Goal: Entertainment & Leisure: Consume media (video, audio)

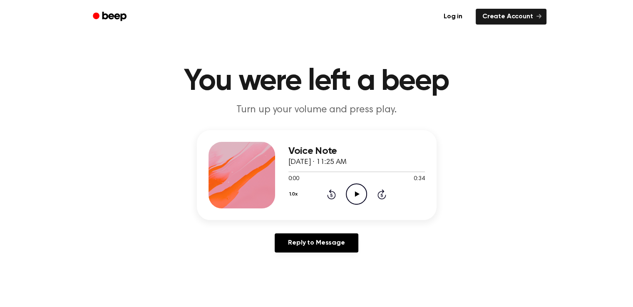
click at [356, 192] on icon at bounding box center [357, 194] width 5 height 5
click at [360, 192] on icon "Play Audio" at bounding box center [356, 194] width 21 height 21
click at [319, 173] on div at bounding box center [357, 171] width 137 height 7
click at [374, 174] on div at bounding box center [357, 171] width 137 height 7
click at [338, 174] on div at bounding box center [357, 171] width 137 height 7
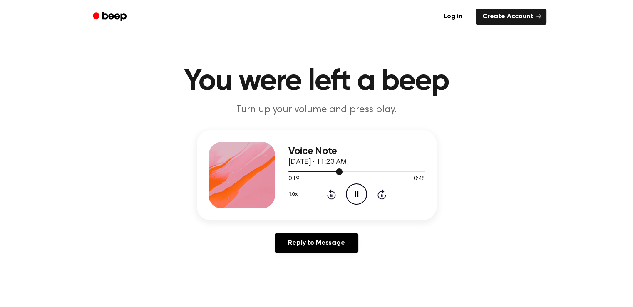
click at [324, 171] on div at bounding box center [357, 171] width 137 height 7
click at [357, 194] on icon at bounding box center [357, 194] width 5 height 5
click at [352, 192] on icon "Play Audio" at bounding box center [356, 194] width 21 height 21
click at [359, 200] on icon "Play Audio" at bounding box center [356, 194] width 21 height 21
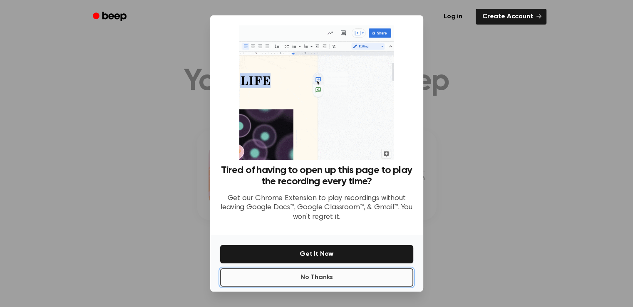
click at [337, 277] on button "No Thanks" at bounding box center [316, 278] width 193 height 18
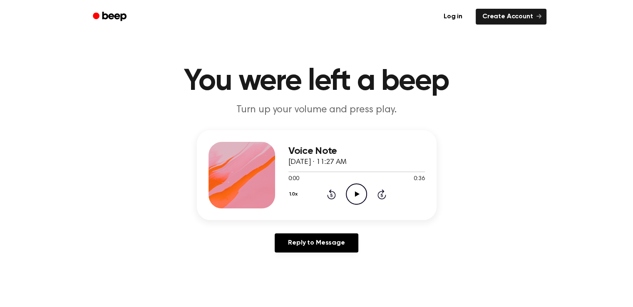
click at [356, 197] on icon "Play Audio" at bounding box center [356, 194] width 21 height 21
click at [355, 197] on icon "Play Audio" at bounding box center [356, 194] width 21 height 21
click at [363, 192] on icon "Play Audio" at bounding box center [356, 194] width 21 height 21
